Goal: Information Seeking & Learning: Learn about a topic

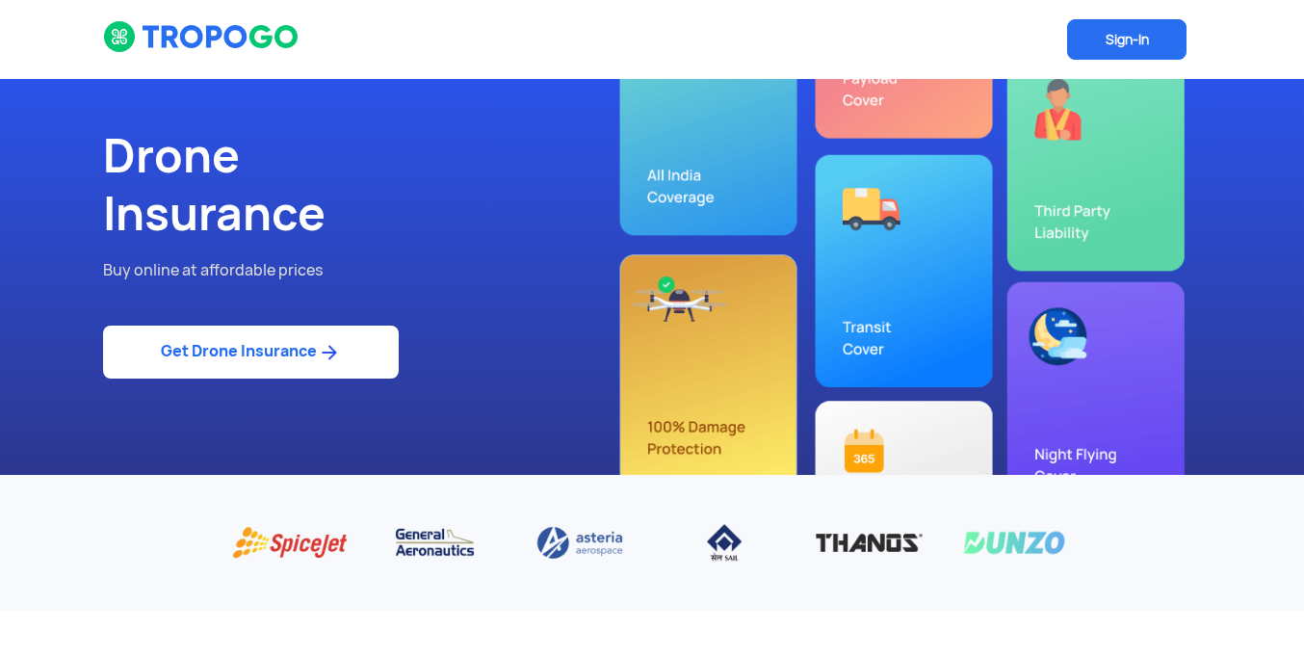
scroll to position [6599, 0]
